Goal: Transaction & Acquisition: Book appointment/travel/reservation

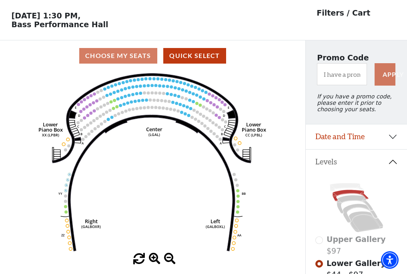
scroll to position [37, 0]
